Goal: Book appointment/travel/reservation

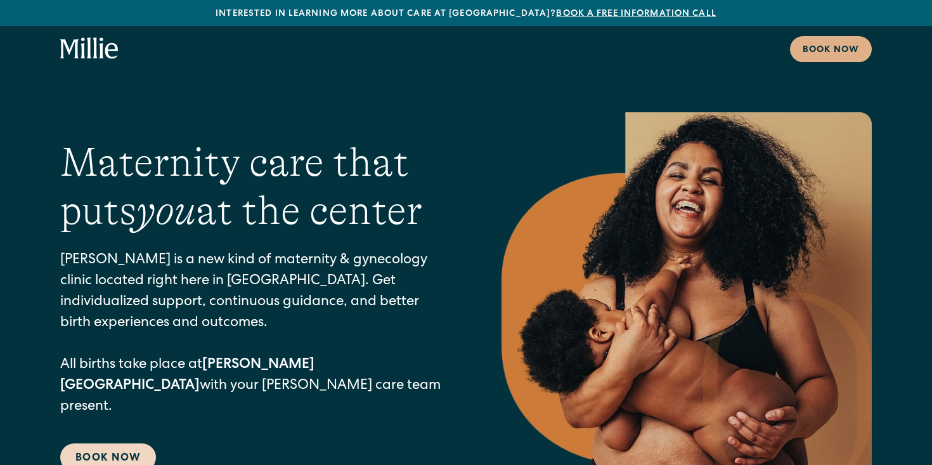
click at [125, 443] on link "Book Now" at bounding box center [108, 457] width 96 height 28
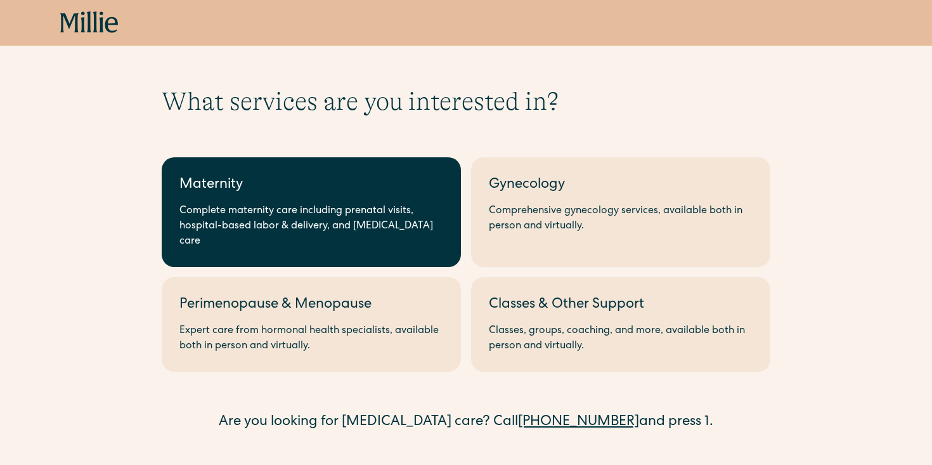
click at [288, 198] on link "Maternity Complete maternity care including prenatal visits, hospital-based lab…" at bounding box center [311, 212] width 299 height 110
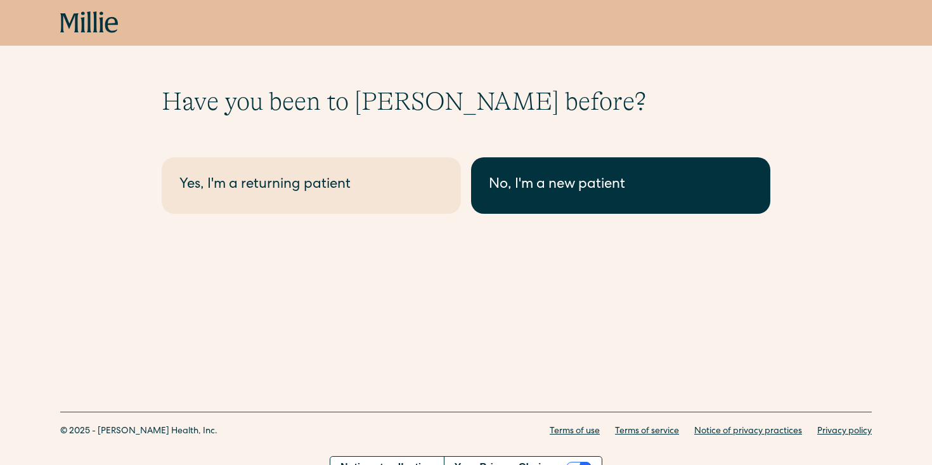
click at [556, 210] on link "No, I'm a new patient" at bounding box center [620, 185] width 299 height 56
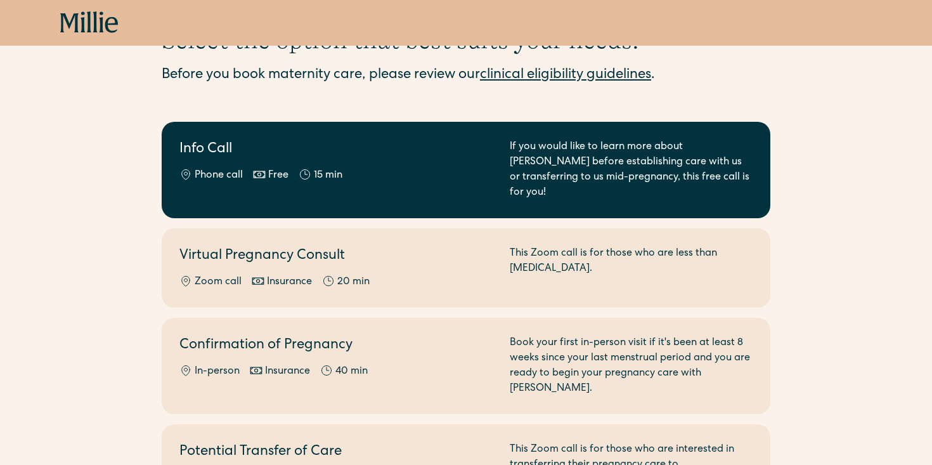
scroll to position [45, 0]
